Goal: Find specific page/section: Find specific page/section

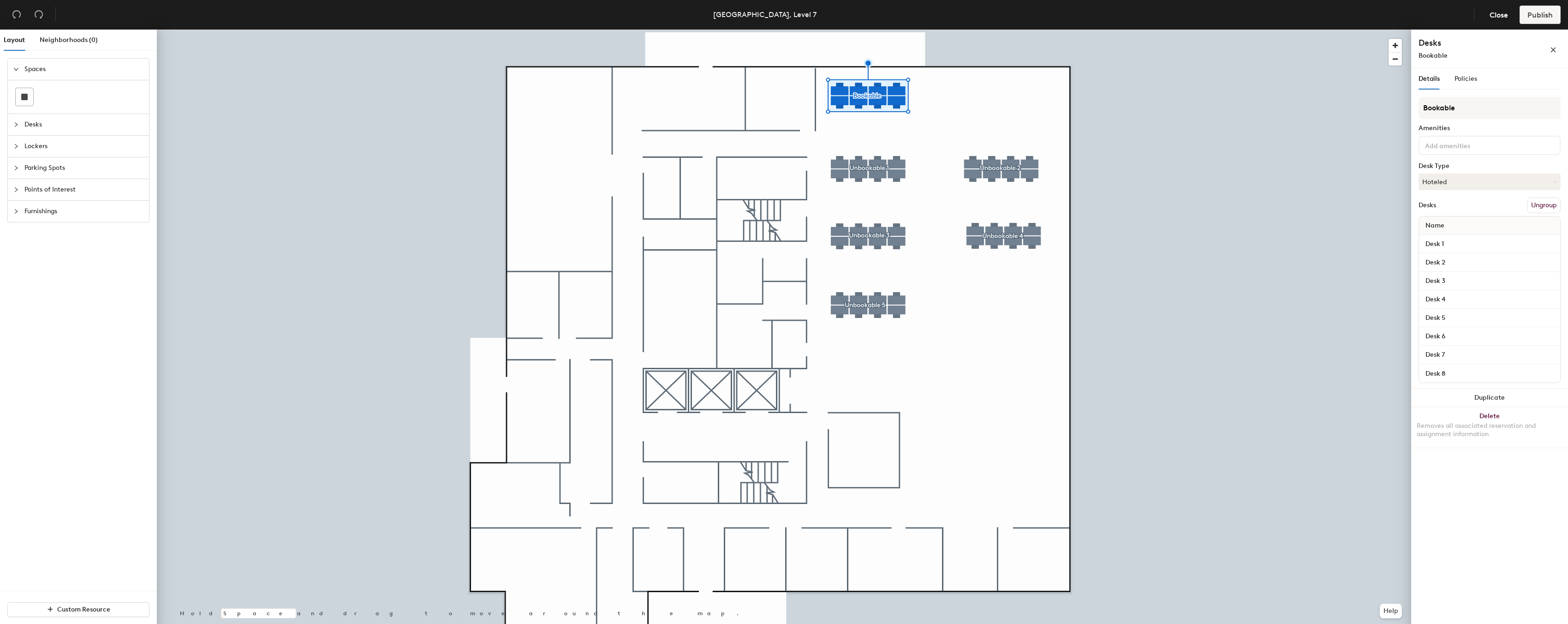
click at [1478, 80] on div "Details Policies" at bounding box center [1489, 79] width 142 height 21
click at [1471, 80] on span "Policies" at bounding box center [1465, 79] width 22 height 8
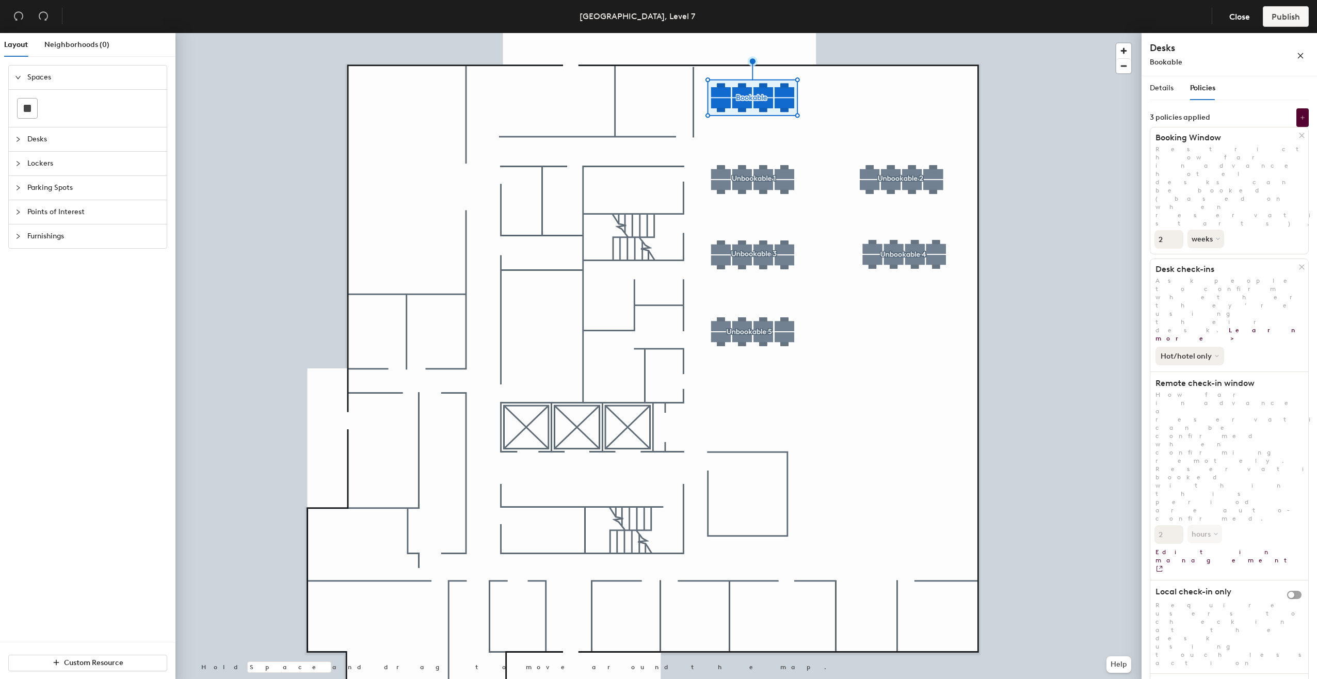
click at [1201, 347] on button "Hot/hotel only" at bounding box center [1190, 356] width 69 height 19
click at [1254, 343] on div "Hot/hotel only" at bounding box center [1229, 354] width 158 height 23
click at [89, 38] on div "Neighborhoods (0)" at bounding box center [76, 45] width 65 height 24
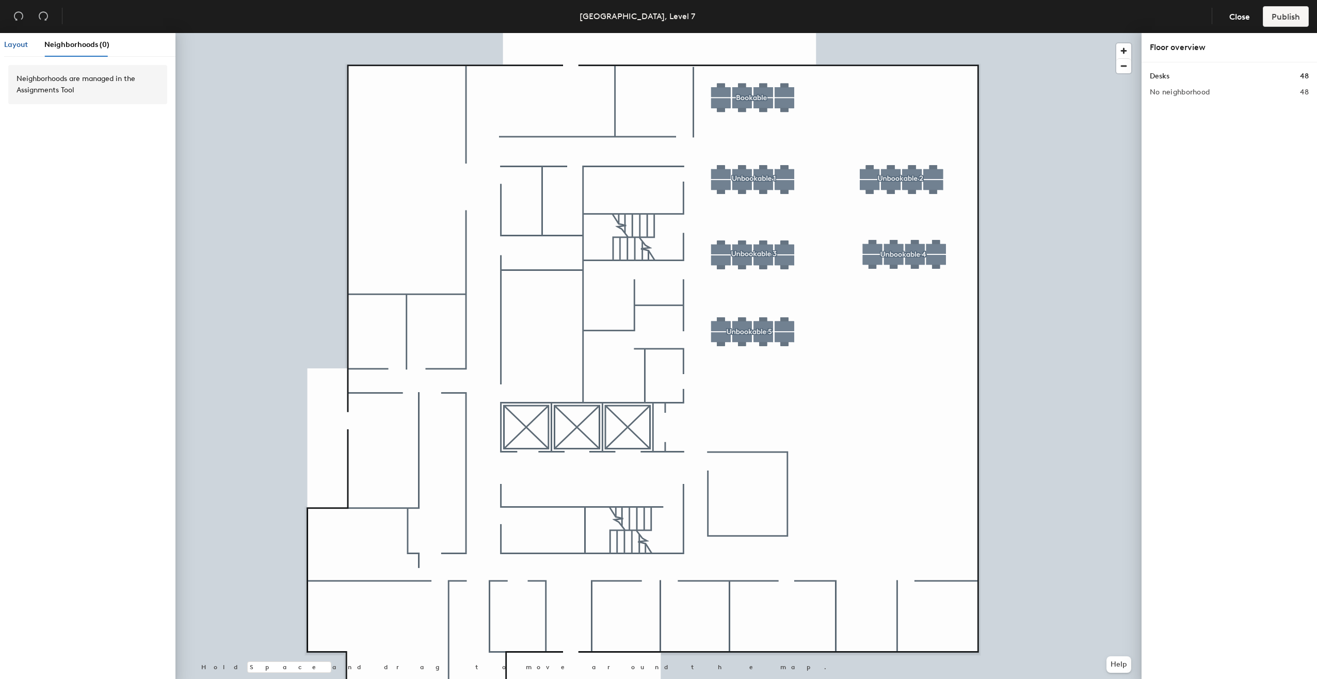
click at [15, 45] on span "Layout" at bounding box center [16, 44] width 24 height 9
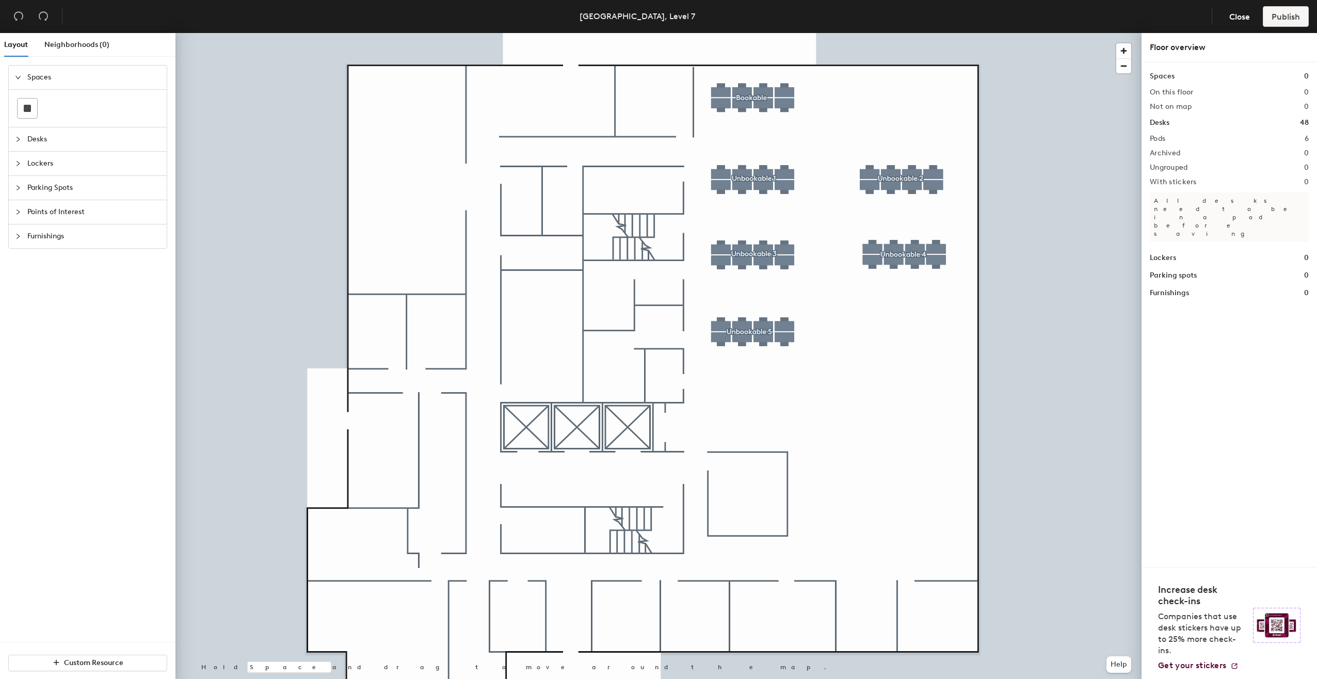
click at [726, 33] on div at bounding box center [658, 33] width 966 height 0
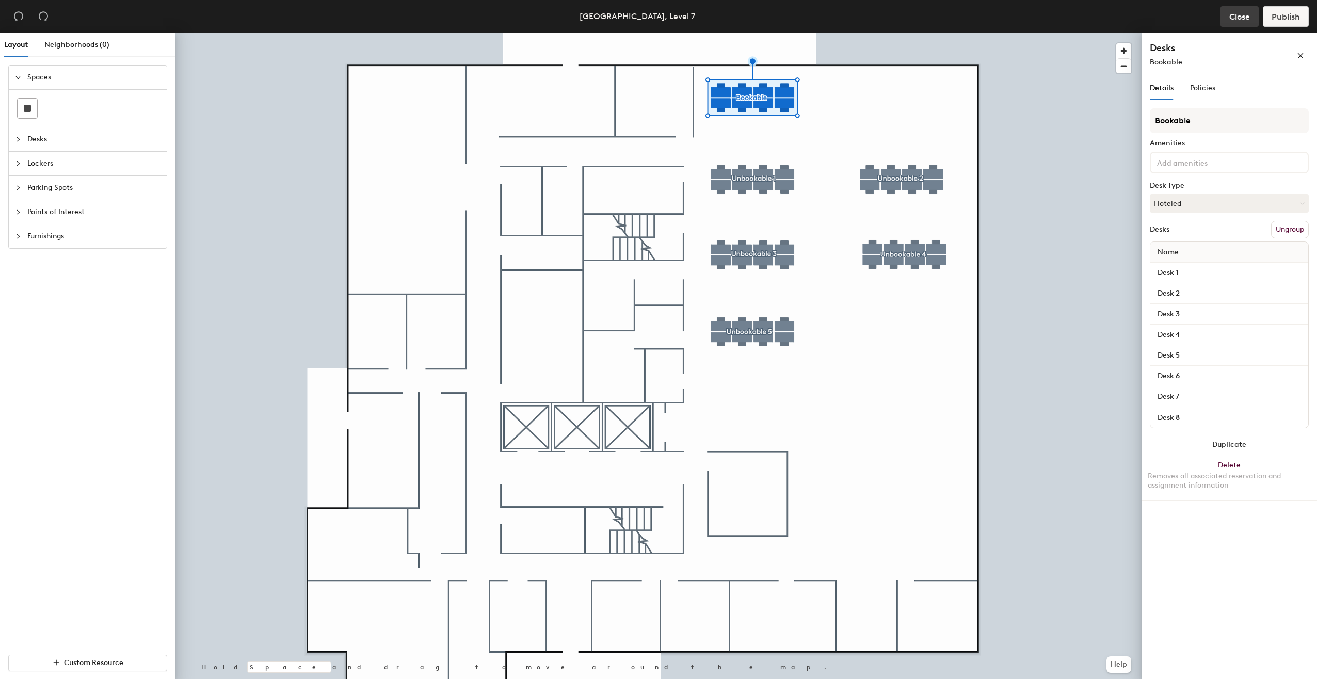
click at [1241, 21] on span "Close" at bounding box center [1239, 17] width 21 height 10
